Goal: Task Accomplishment & Management: Use online tool/utility

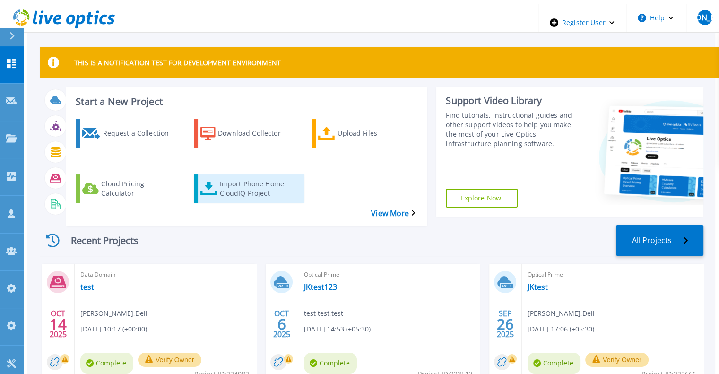
click at [223, 177] on div "Import Phone Home CloudIQ Project" at bounding box center [257, 189] width 76 height 24
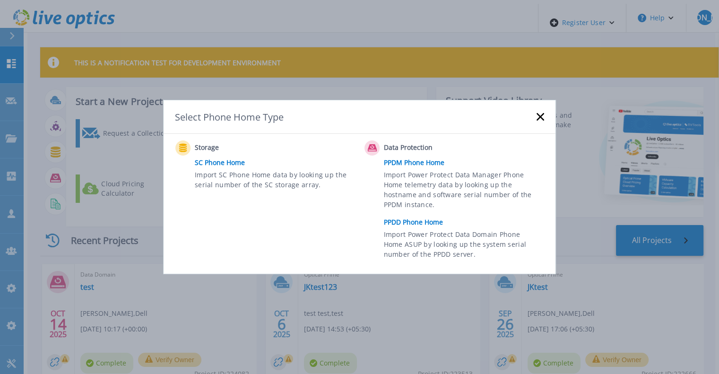
click at [395, 223] on link "PPDD Phone Home" at bounding box center [466, 222] width 165 height 14
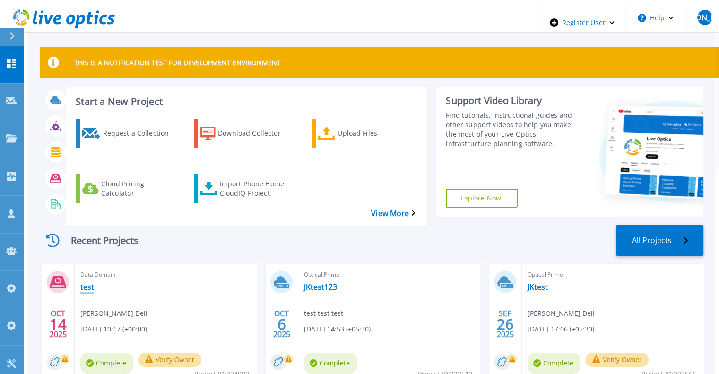
click at [81, 282] on link "test" at bounding box center [87, 286] width 14 height 9
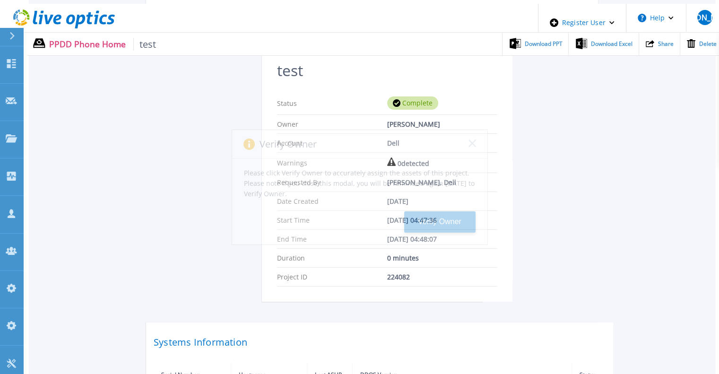
scroll to position [231, 0]
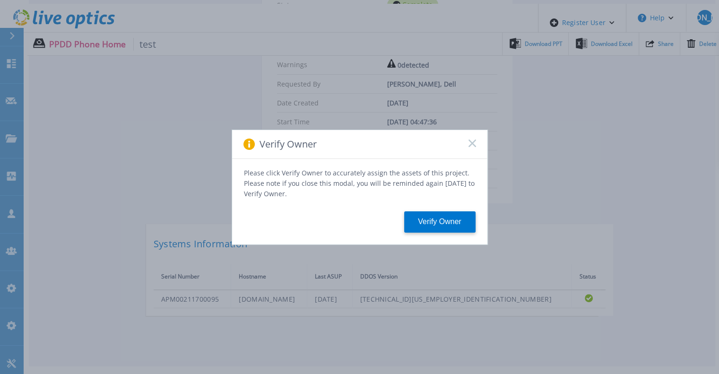
click at [471, 147] on rect at bounding box center [472, 143] width 8 height 8
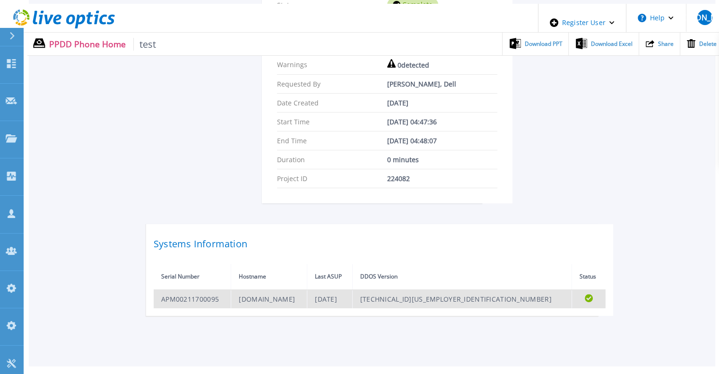
click at [192, 290] on td "APM00211700095" at bounding box center [193, 299] width 78 height 18
copy td "APM00211700095"
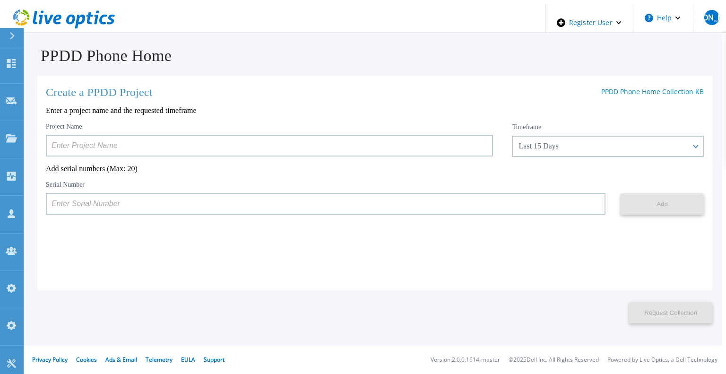
click at [239, 209] on input at bounding box center [326, 204] width 560 height 22
paste input "APM00211700095"
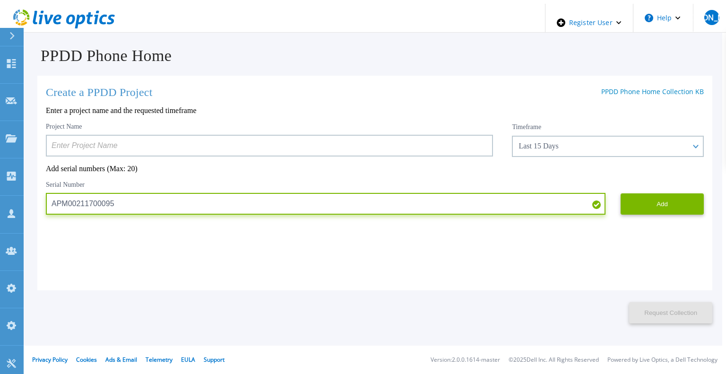
type input "APM00211700095"
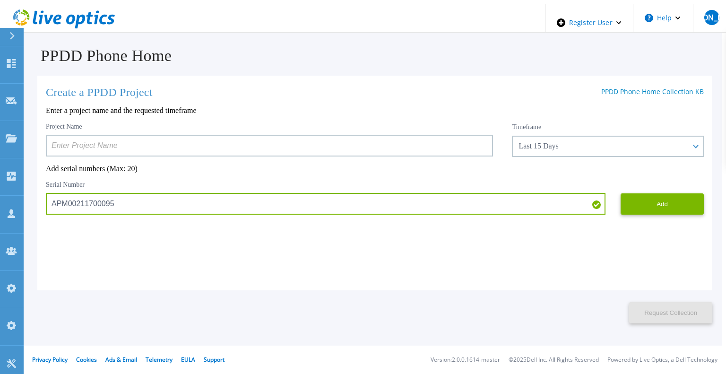
click at [287, 146] on input at bounding box center [269, 146] width 447 height 22
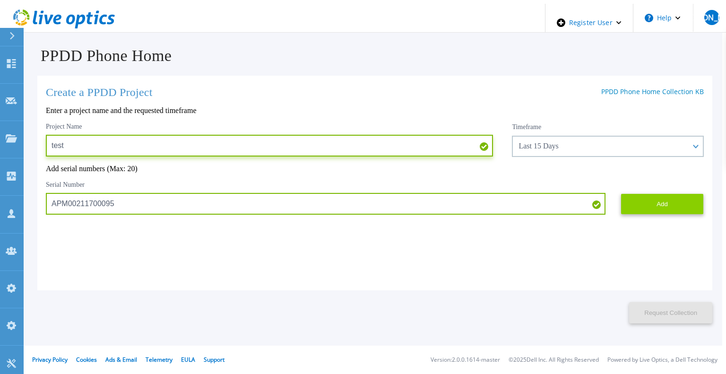
type input "test"
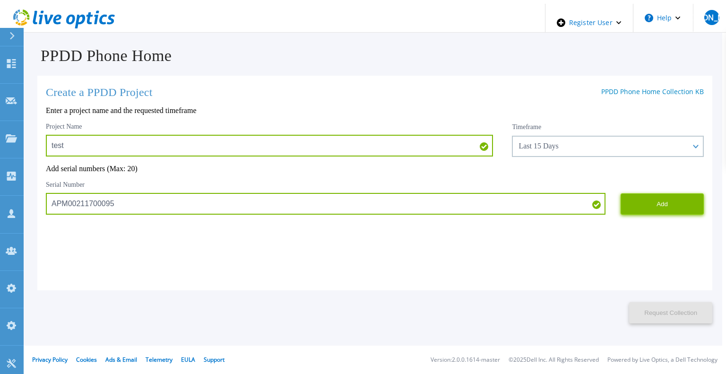
click at [655, 199] on button "Add" at bounding box center [662, 203] width 83 height 21
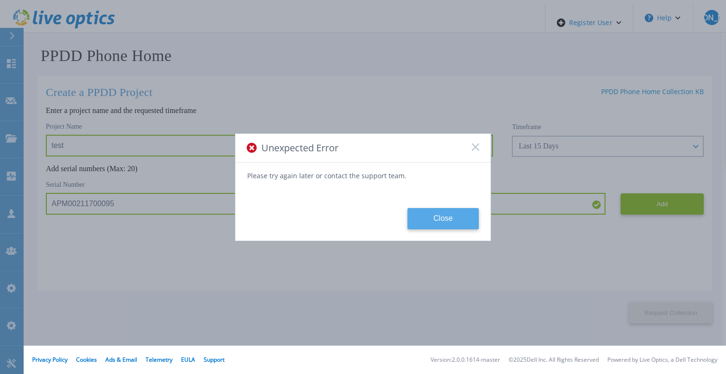
click at [474, 226] on button "Close" at bounding box center [443, 218] width 71 height 21
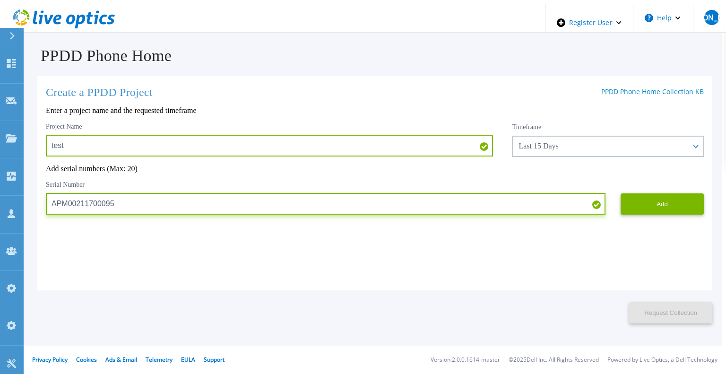
click at [347, 200] on input "APM00211700095" at bounding box center [326, 204] width 560 height 22
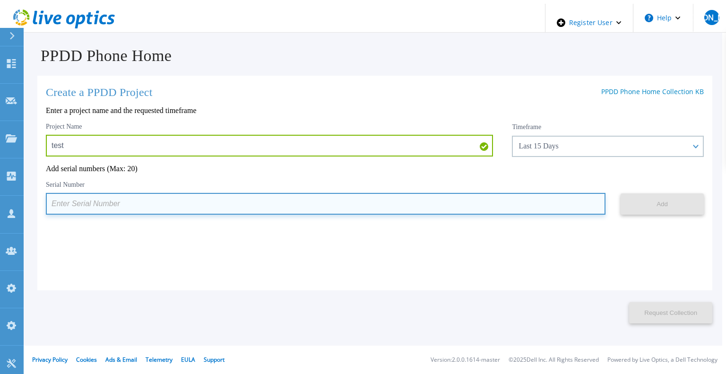
click at [223, 203] on input at bounding box center [326, 204] width 560 height 22
paste input "APM00211700095"
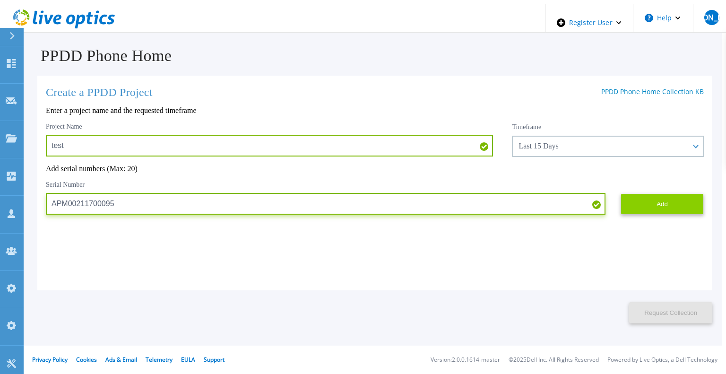
type input "APM00211700095"
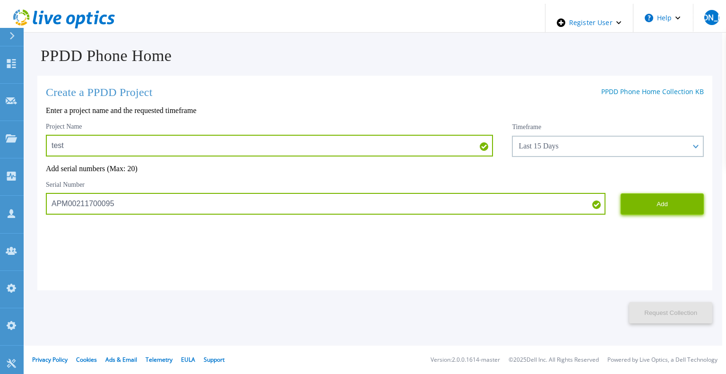
click at [658, 202] on button "Add" at bounding box center [662, 203] width 83 height 21
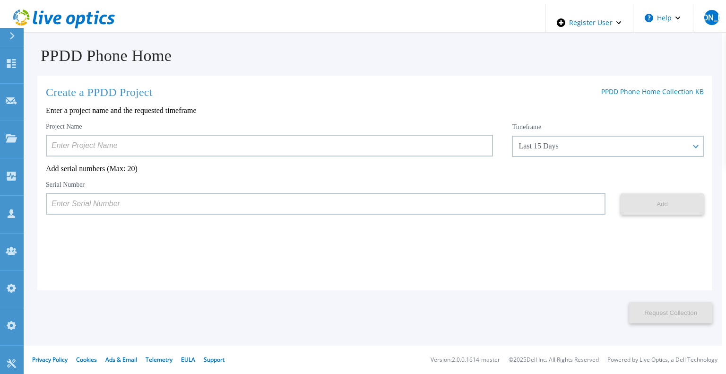
click at [209, 143] on input at bounding box center [269, 146] width 447 height 22
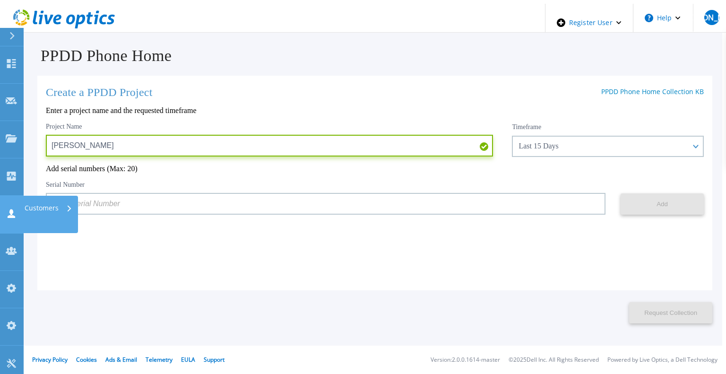
drag, startPoint x: 108, startPoint y: 142, endPoint x: 19, endPoint y: 155, distance: 90.2
click at [19, 155] on div "Dashboard Dashboard Request Capture Request Capture Projects Projects Search Pr…" at bounding box center [363, 191] width 719 height 374
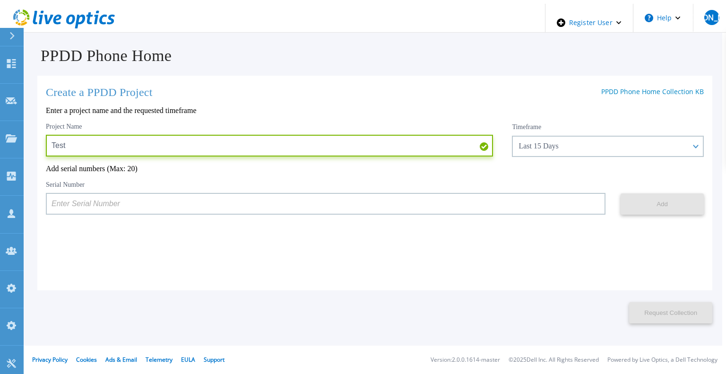
type input "Test"
click at [160, 202] on input at bounding box center [326, 204] width 560 height 22
paste input "APM00211700095"
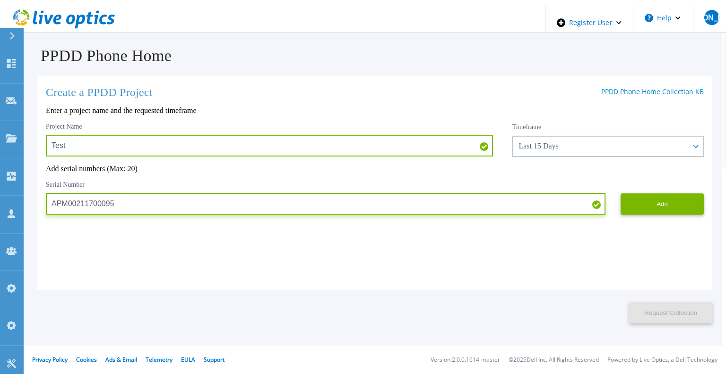
type input "APM00211700095"
drag, startPoint x: 120, startPoint y: 201, endPoint x: 46, endPoint y: 202, distance: 73.8
click at [46, 202] on input "APM00211700095" at bounding box center [326, 204] width 560 height 22
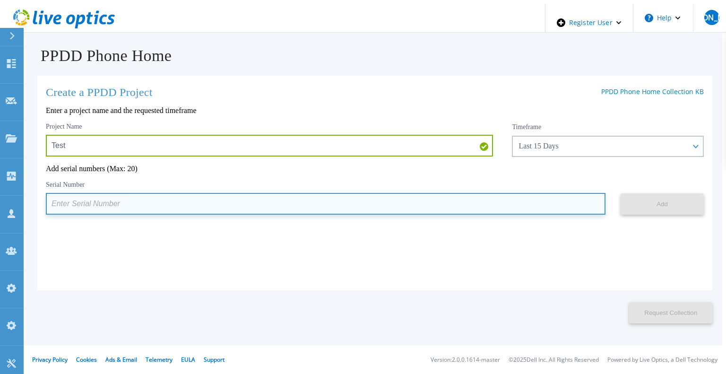
paste input "APM00211700095"
type input "APM00211700095"
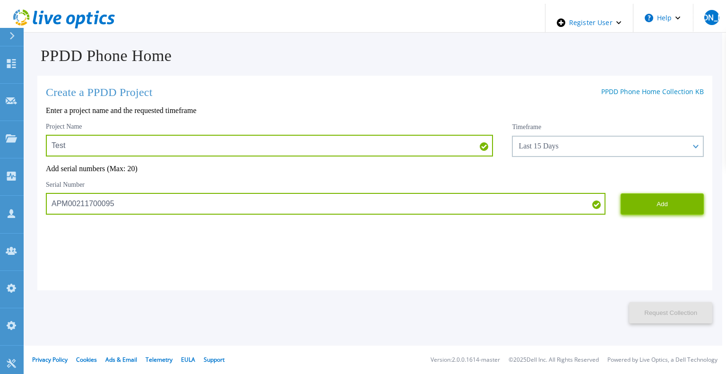
click at [679, 209] on button "Add" at bounding box center [662, 203] width 83 height 21
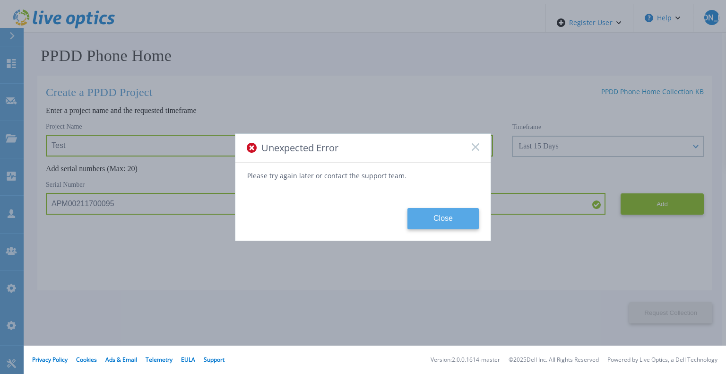
click at [442, 220] on button "Close" at bounding box center [443, 218] width 71 height 21
